Goal: Task Accomplishment & Management: Use online tool/utility

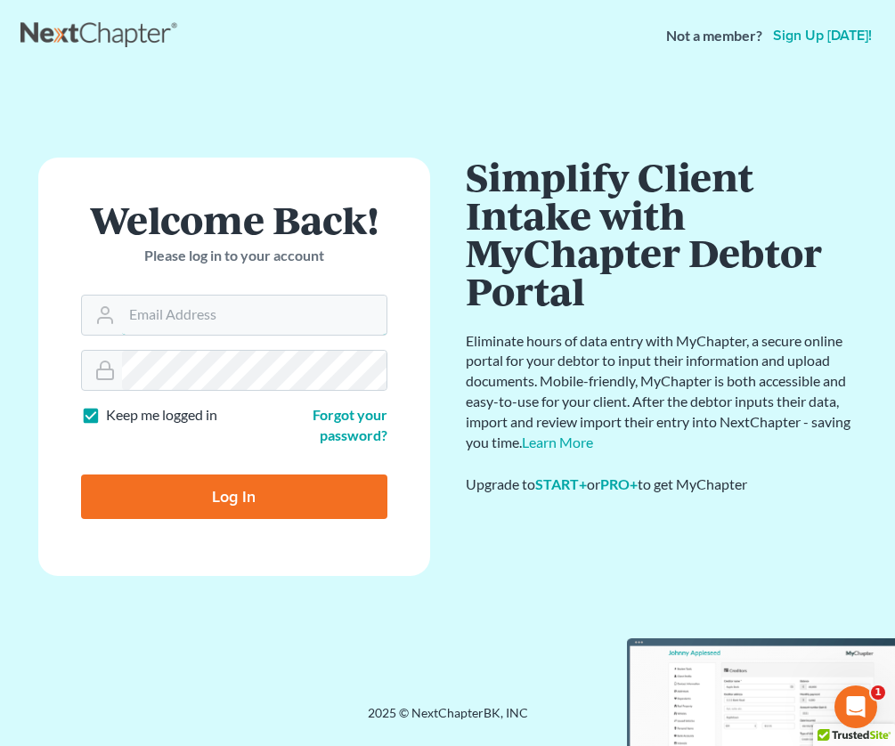
type input "[EMAIL_ADDRESS][DOMAIN_NAME]"
click at [257, 483] on input "Log In" at bounding box center [234, 497] width 306 height 45
type input "Thinking..."
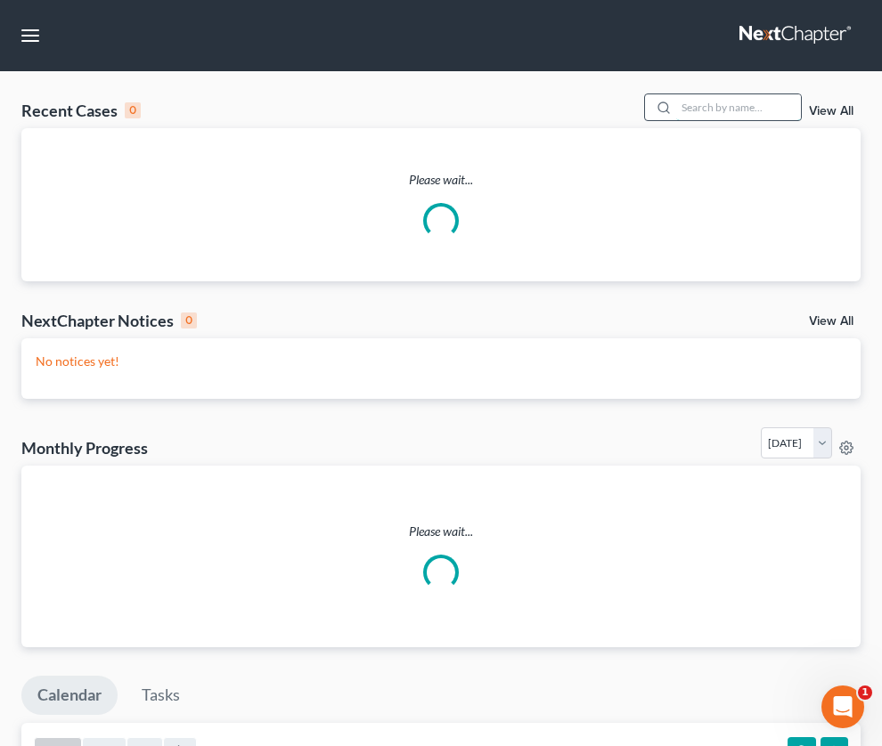
click at [676, 120] on input "search" at bounding box center [738, 107] width 125 height 26
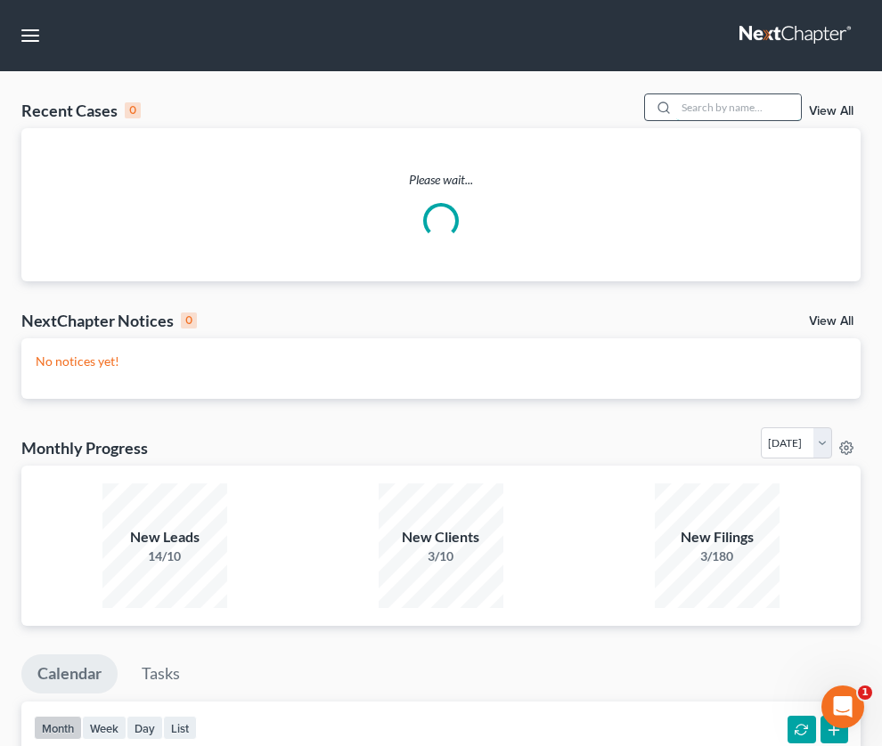
paste input "25-43082"
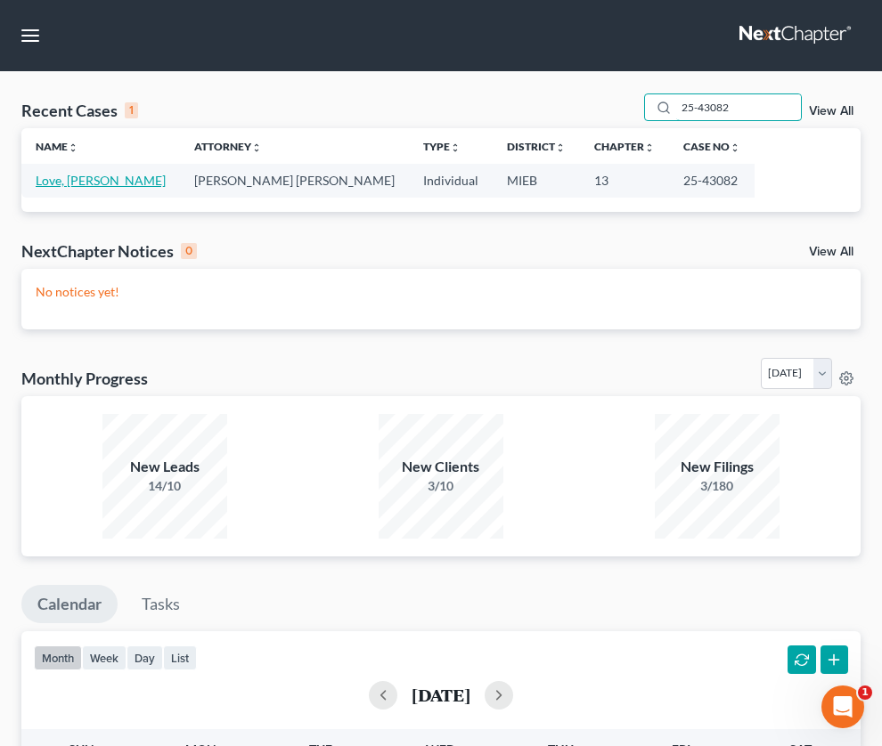
type input "25-43082"
click at [49, 188] on link "Love, [PERSON_NAME]" at bounding box center [101, 180] width 130 height 15
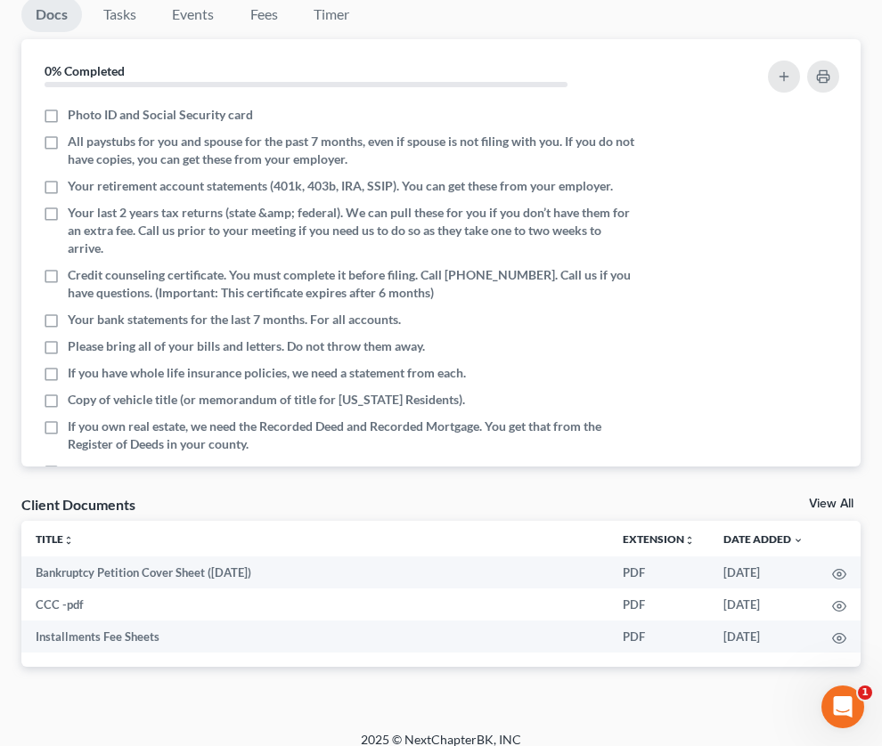
scroll to position [681, 0]
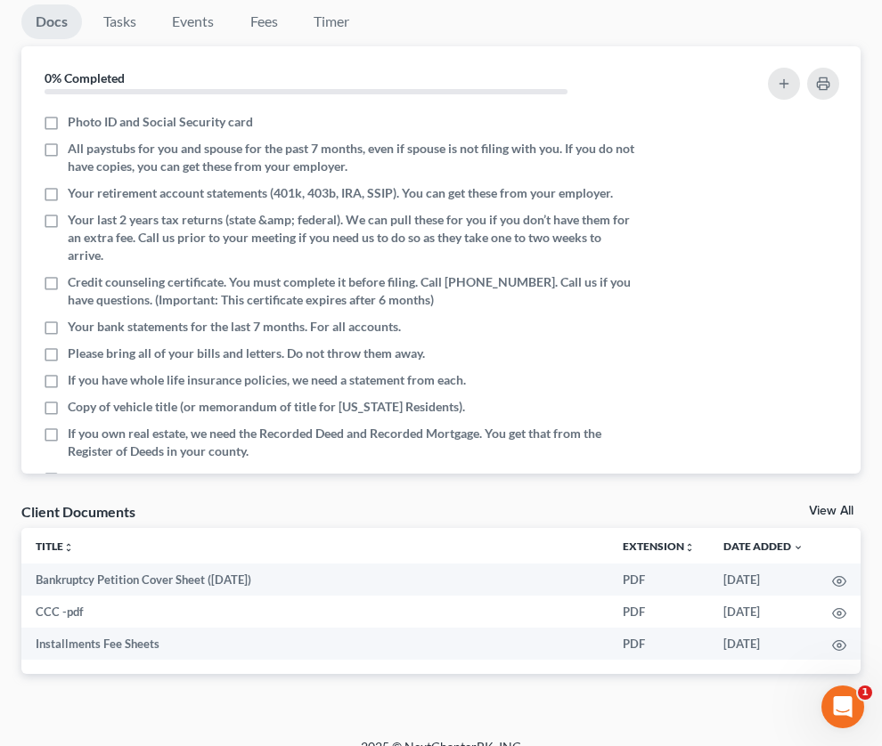
click at [0, 0] on span "Additional Documents" at bounding box center [0, 0] width 0 height 0
click at [0, 0] on span "PACER Notices" at bounding box center [0, 0] width 0 height 0
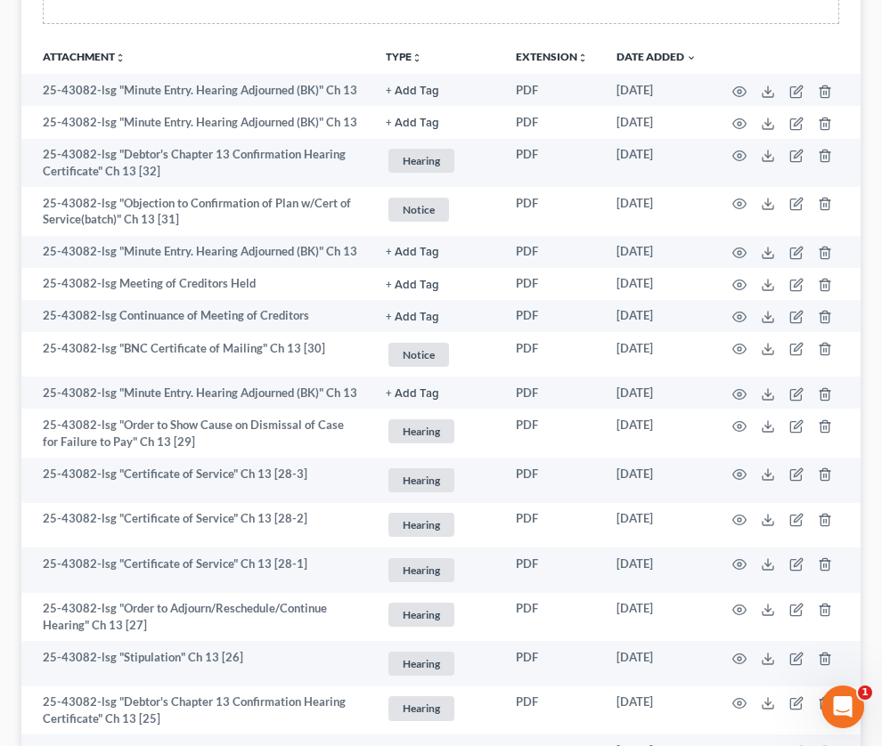
scroll to position [468, 0]
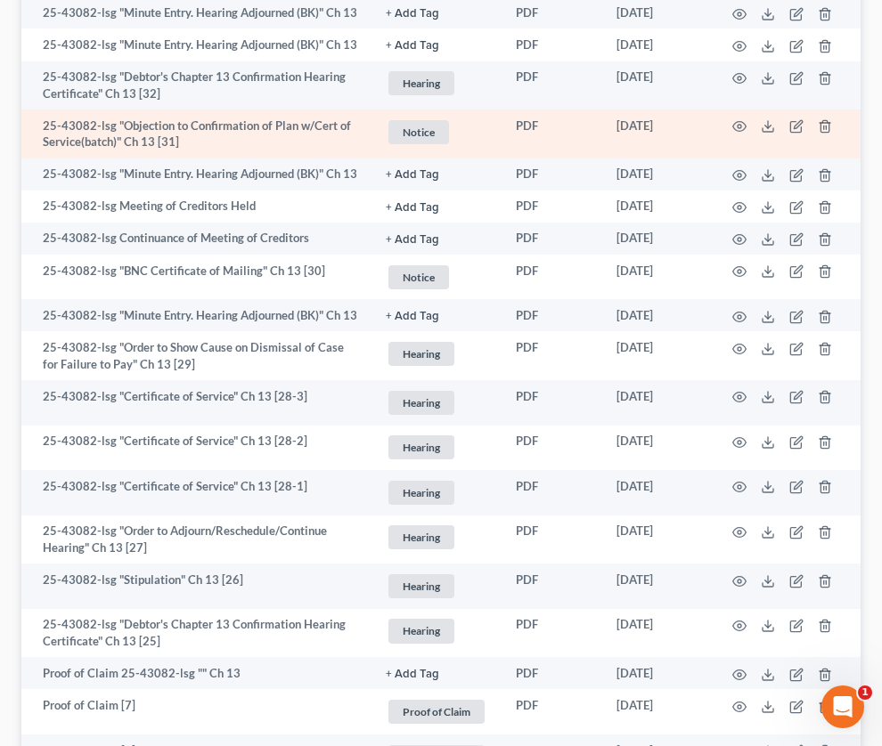
click at [371, 159] on td "25-43082-lsg "Objection to Confirmation of Plan w/Cert of Service(batch)" Ch 13…" at bounding box center [196, 134] width 350 height 49
click at [449, 144] on span "Notice" at bounding box center [418, 132] width 61 height 24
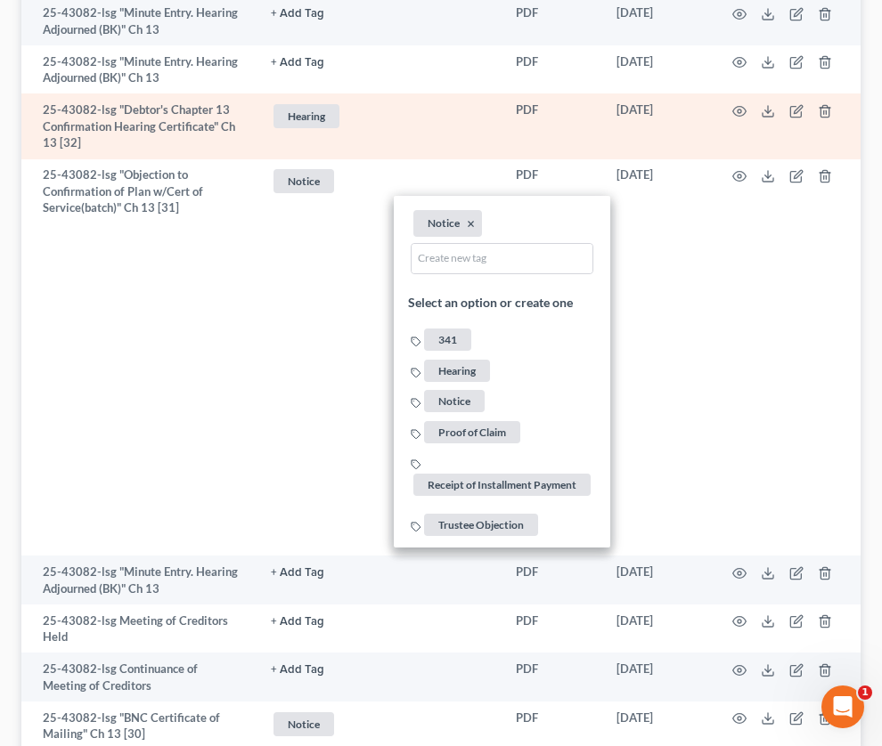
click at [501, 159] on td "Hearing + Add Tag Hearing × Select an option or create one 341 Hearing Notice P…" at bounding box center [378, 126] width 245 height 65
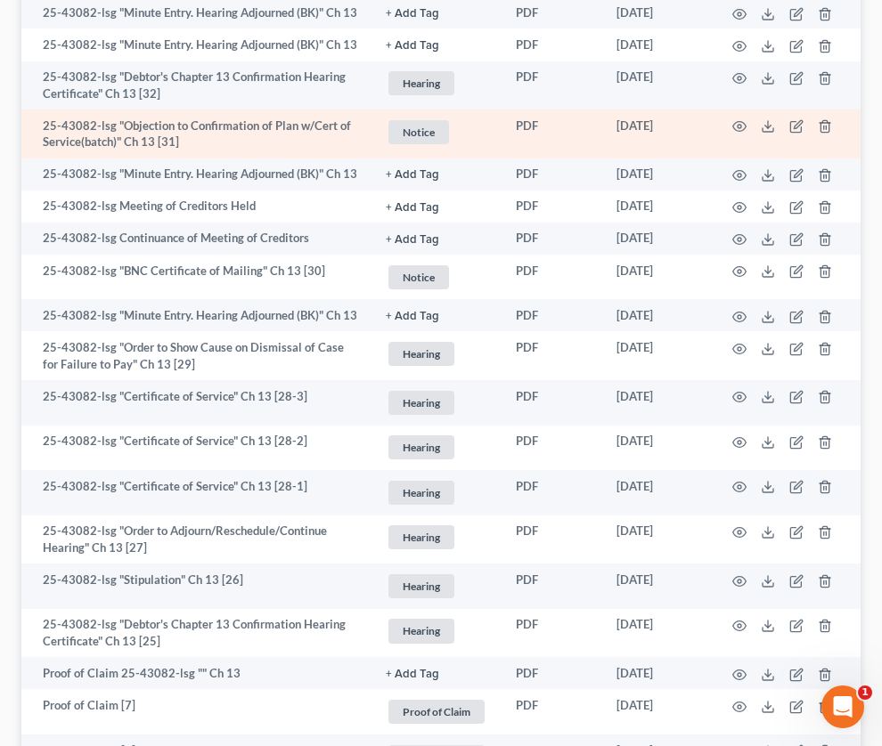
click at [711, 159] on td "[DATE]" at bounding box center [656, 134] width 109 height 49
click at [371, 159] on td "25-43082-lsg "Objection to Confirmation of Plan w/Cert of Service(batch)" Ch 13…" at bounding box center [196, 134] width 350 height 49
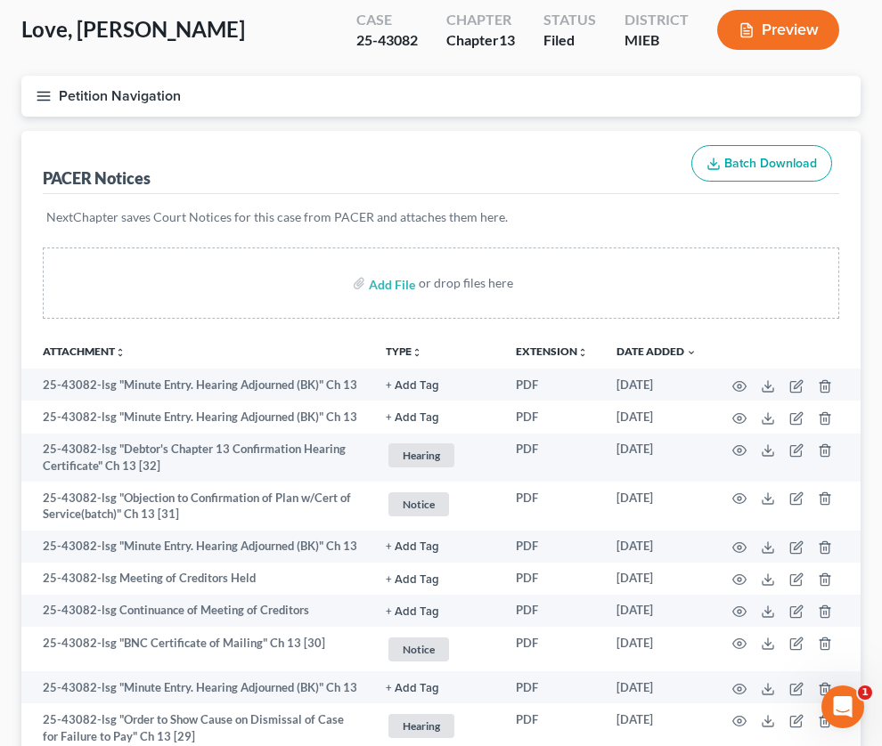
scroll to position [0, 0]
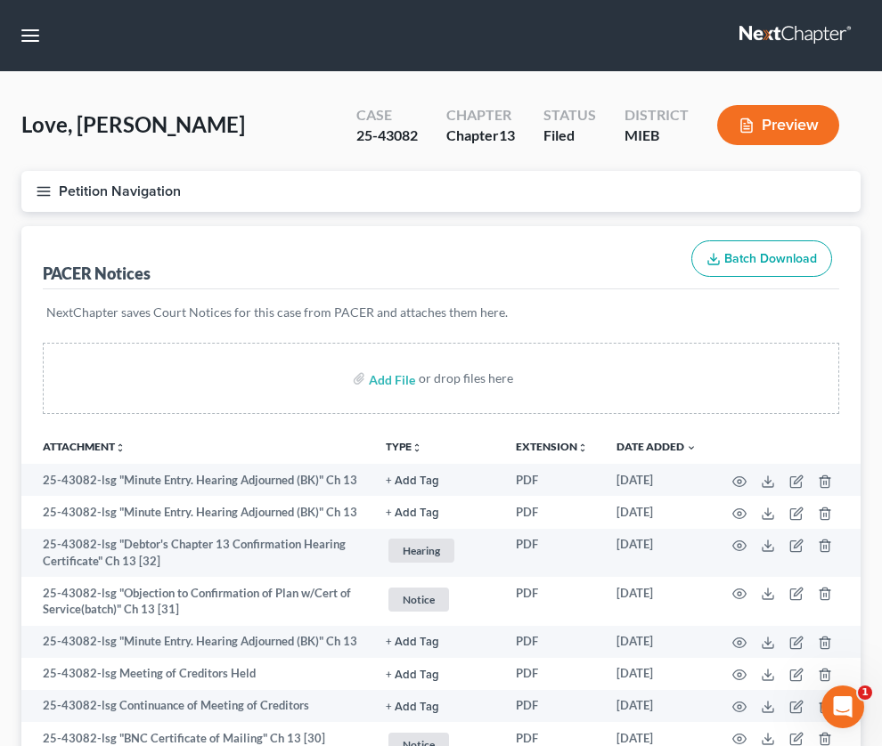
click at [0, 0] on link "Home" at bounding box center [0, 0] width 0 height 0
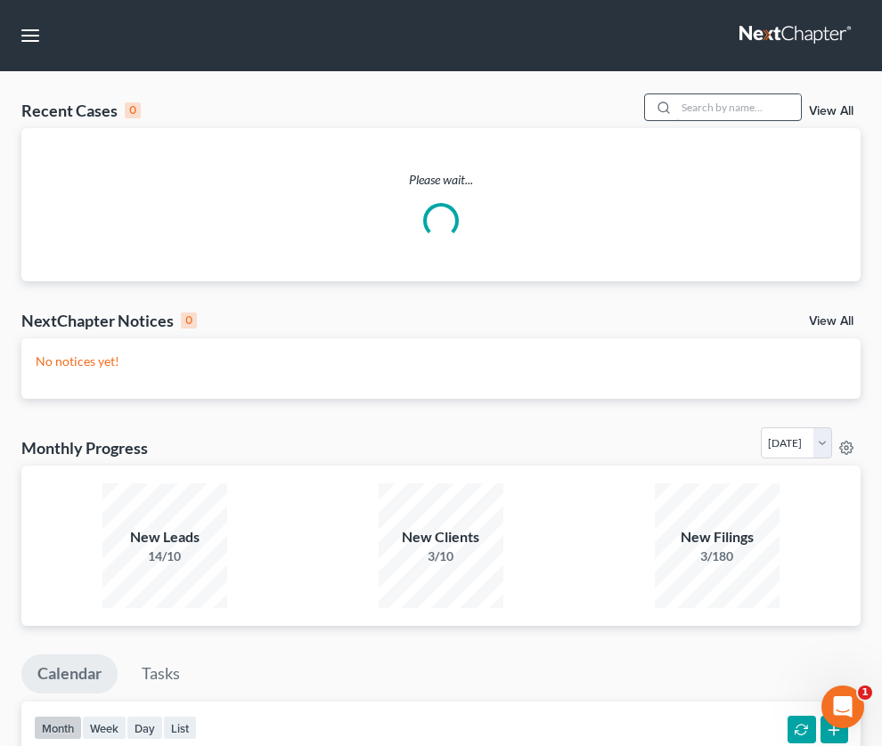
click at [676, 120] on input "search" at bounding box center [738, 107] width 125 height 26
paste input "25-45359 [PERSON_NAME]"
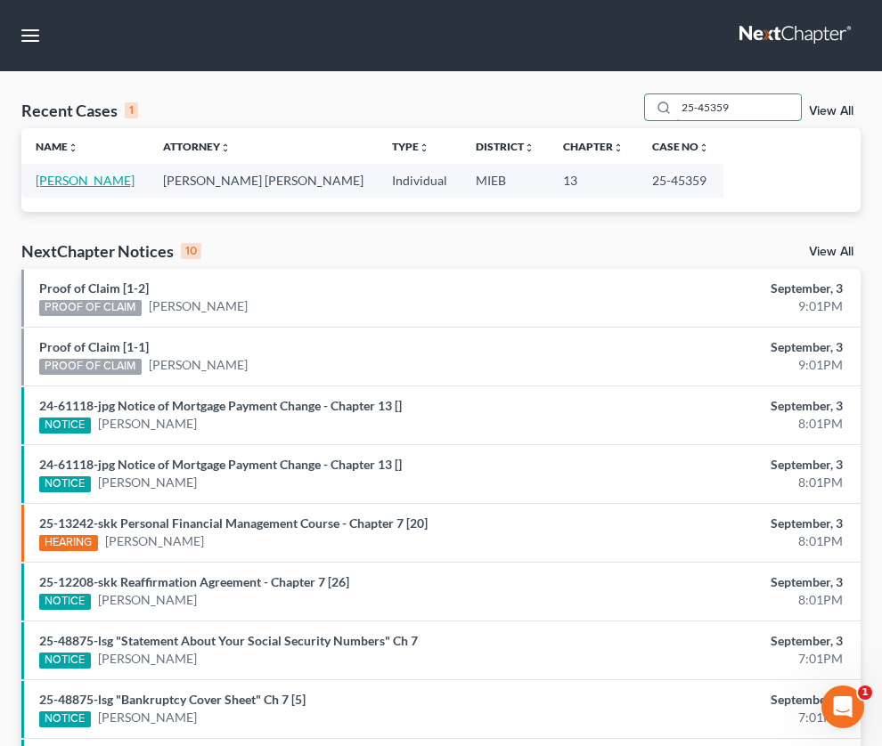
type input "25-45359"
click at [63, 188] on link "[PERSON_NAME]" at bounding box center [85, 180] width 99 height 15
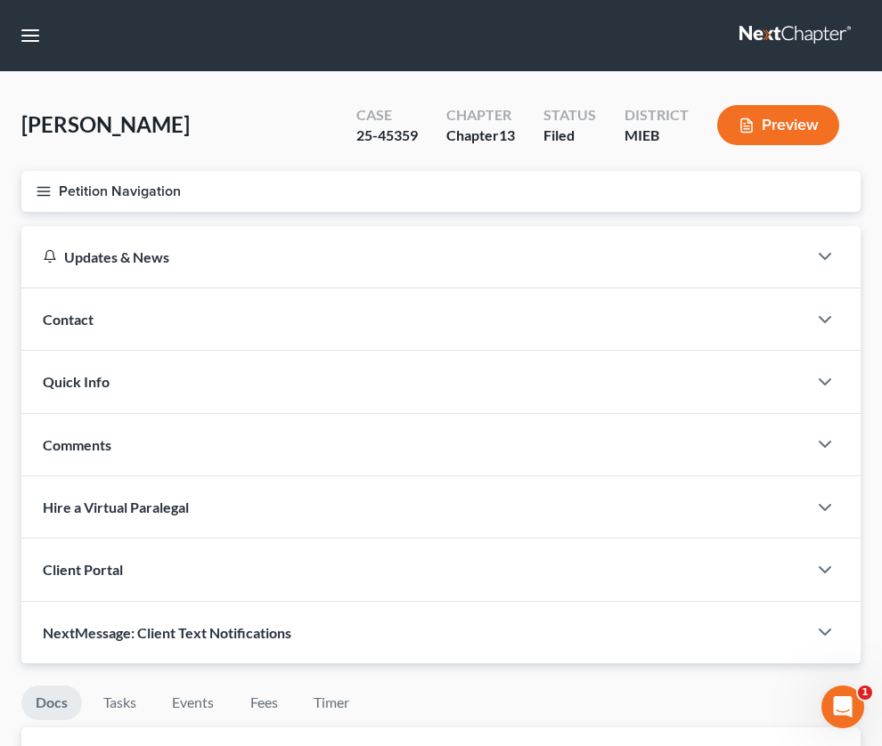
click at [0, 0] on link "Home" at bounding box center [0, 0] width 0 height 0
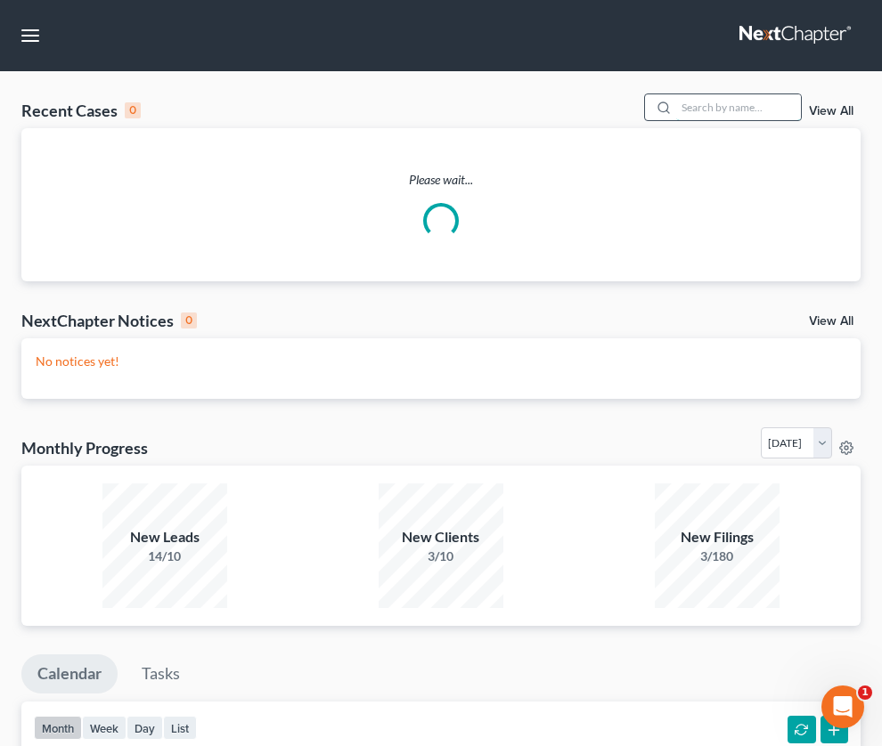
click at [676, 120] on input "search" at bounding box center [738, 107] width 125 height 26
paste input "25-40561"
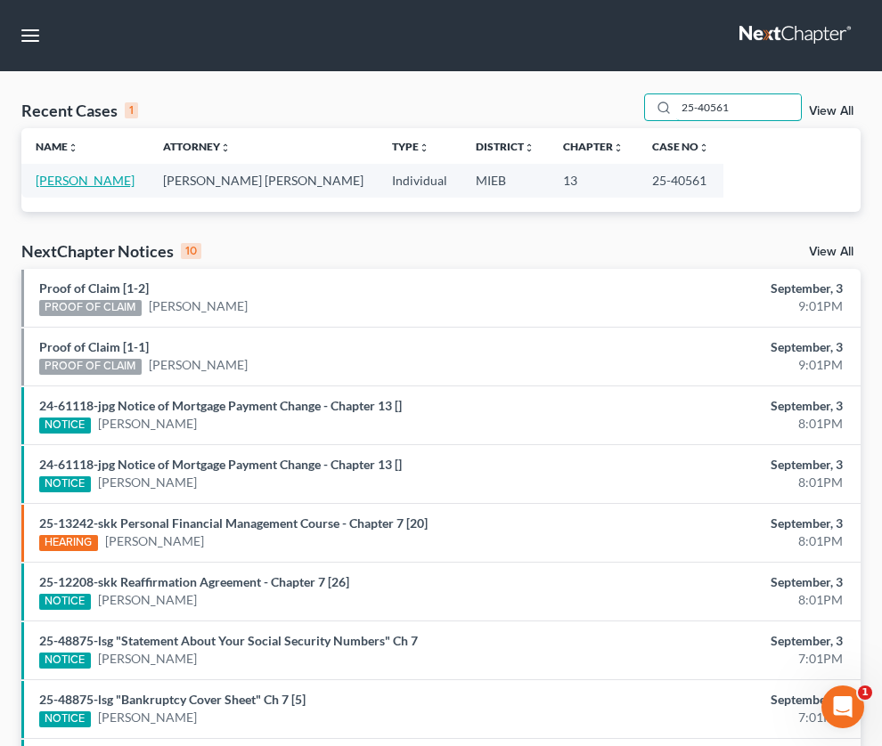
type input "25-40561"
click at [59, 188] on link "[PERSON_NAME]" at bounding box center [85, 180] width 99 height 15
